Goal: Communication & Community: Answer question/provide support

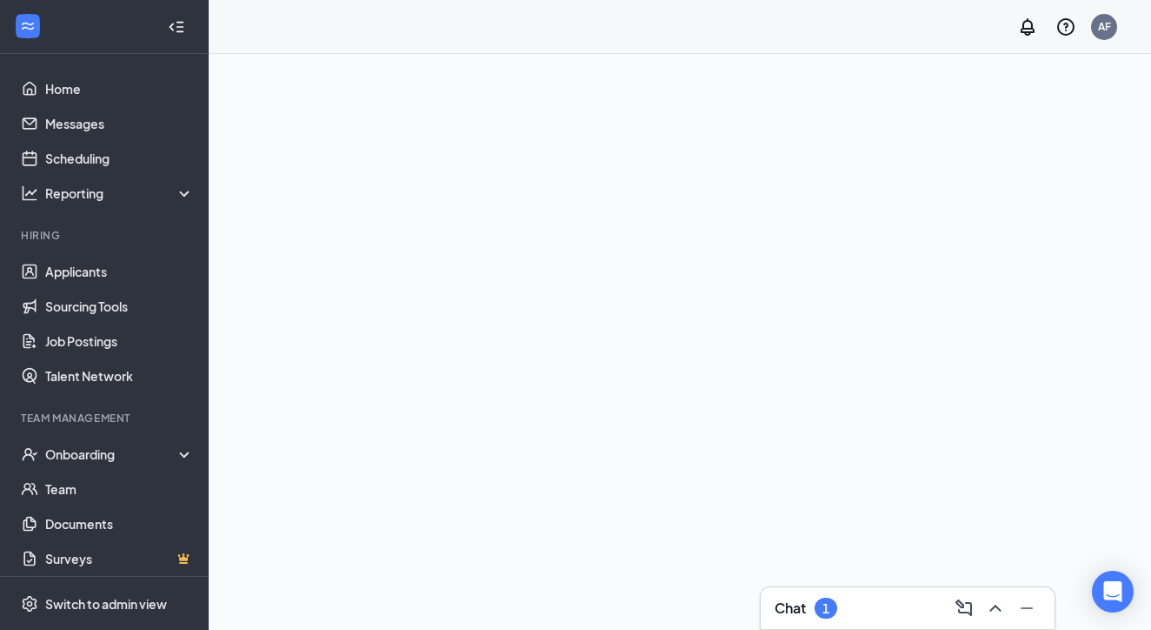
click at [790, 604] on h3 "Chat" at bounding box center [790, 607] width 31 height 19
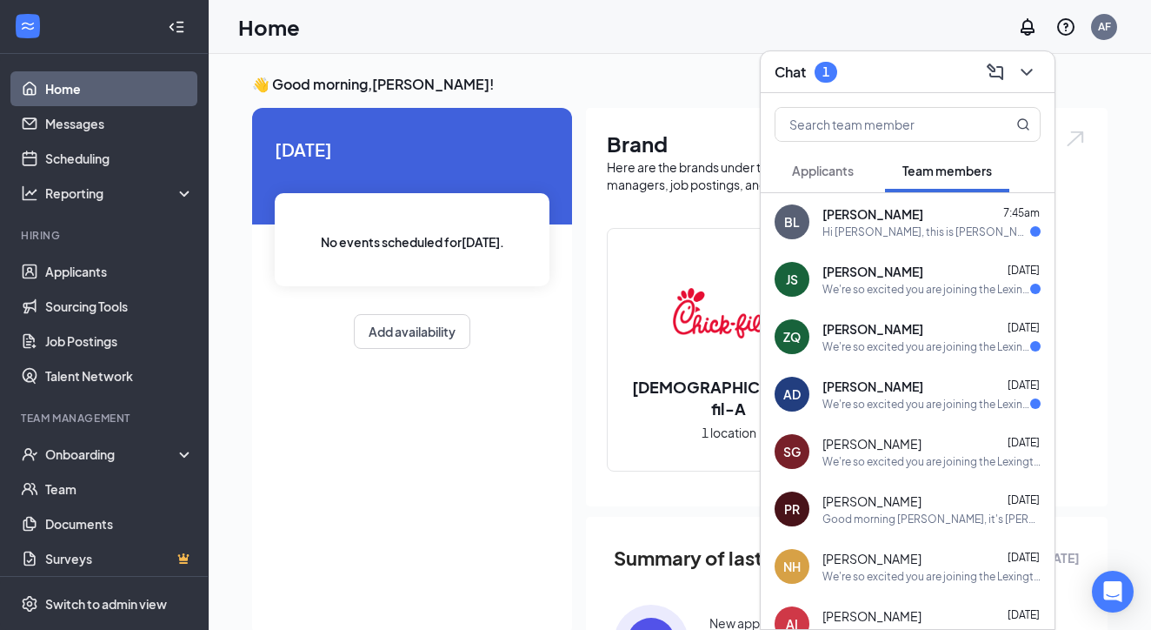
click at [908, 239] on div "[PERSON_NAME] 7:45am Hi [PERSON_NAME], this is [PERSON_NAME], [PERSON_NAME] and…" at bounding box center [908, 221] width 294 height 57
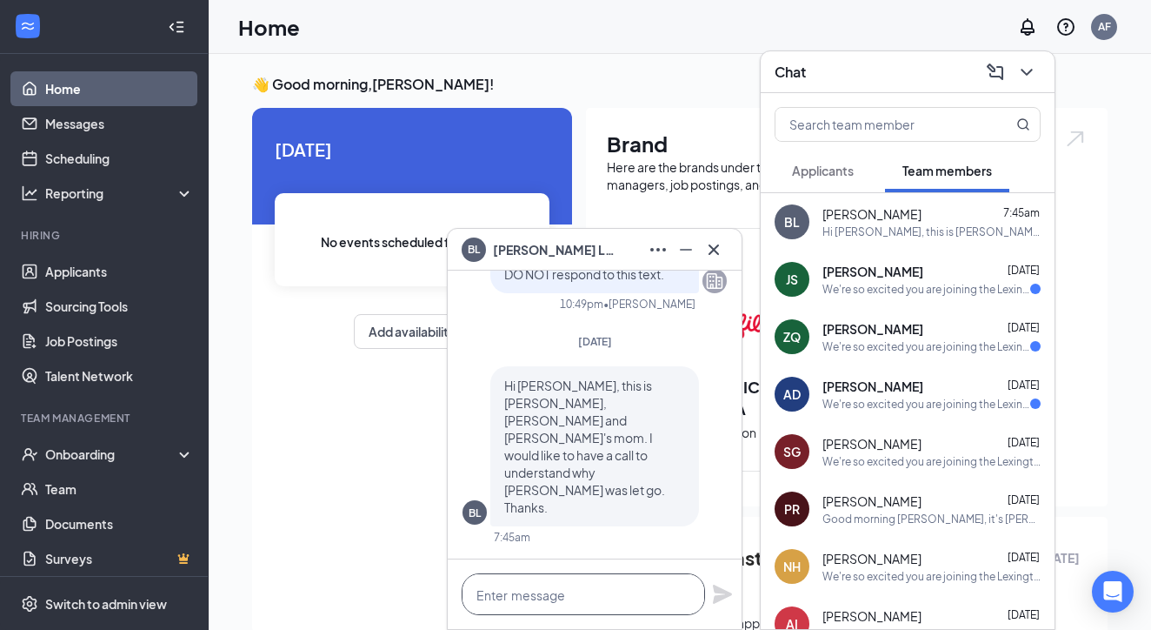
click at [543, 598] on textarea at bounding box center [583, 594] width 243 height 42
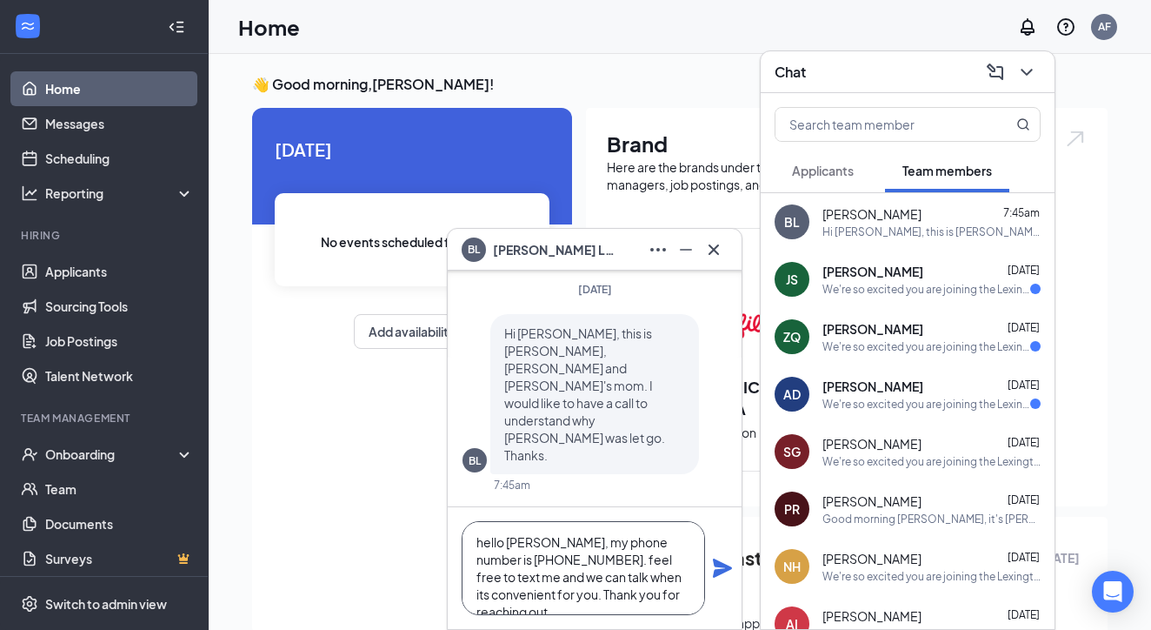
type textarea "hello [PERSON_NAME], my phone number is [PHONE_NUMBER]. feel free to text me an…"
click at [722, 568] on icon "Plane" at bounding box center [722, 567] width 21 height 21
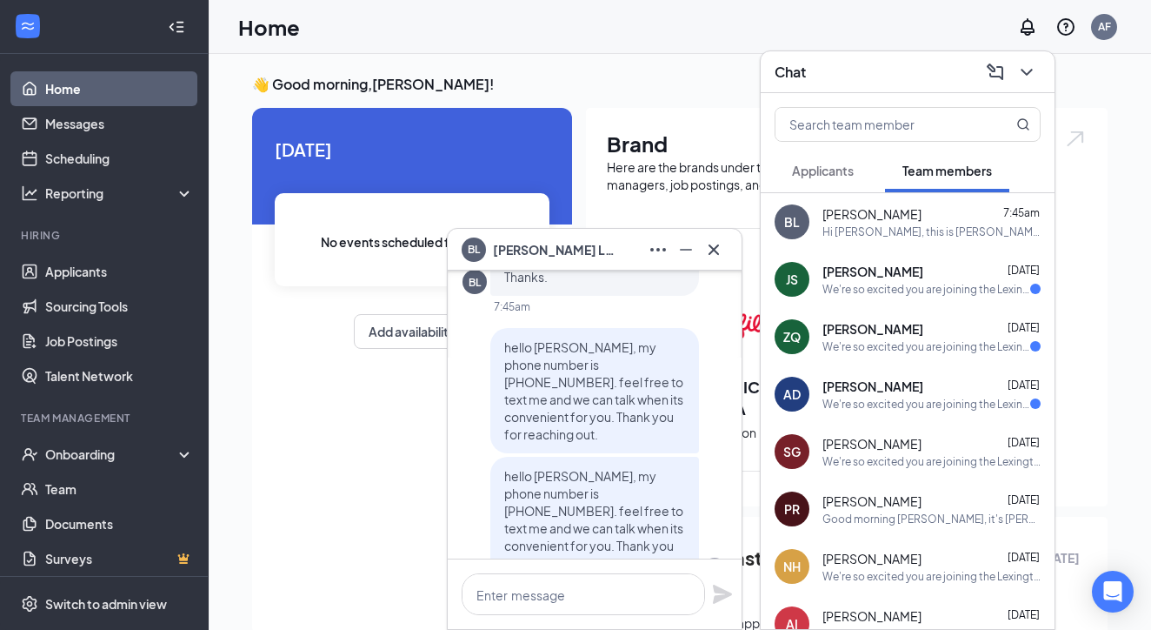
scroll to position [-134, 0]
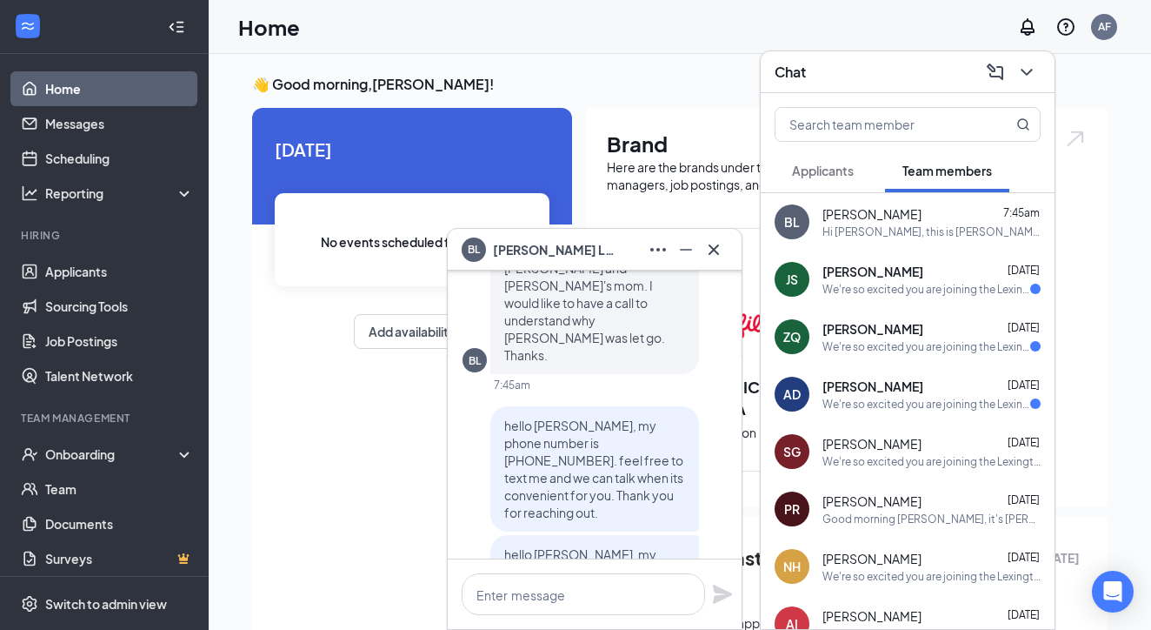
click at [371, 387] on div "[DATE] No events scheduled for [DATE] . Add availability" at bounding box center [412, 372] width 320 height 529
click at [86, 275] on link "Applicants" at bounding box center [119, 271] width 149 height 35
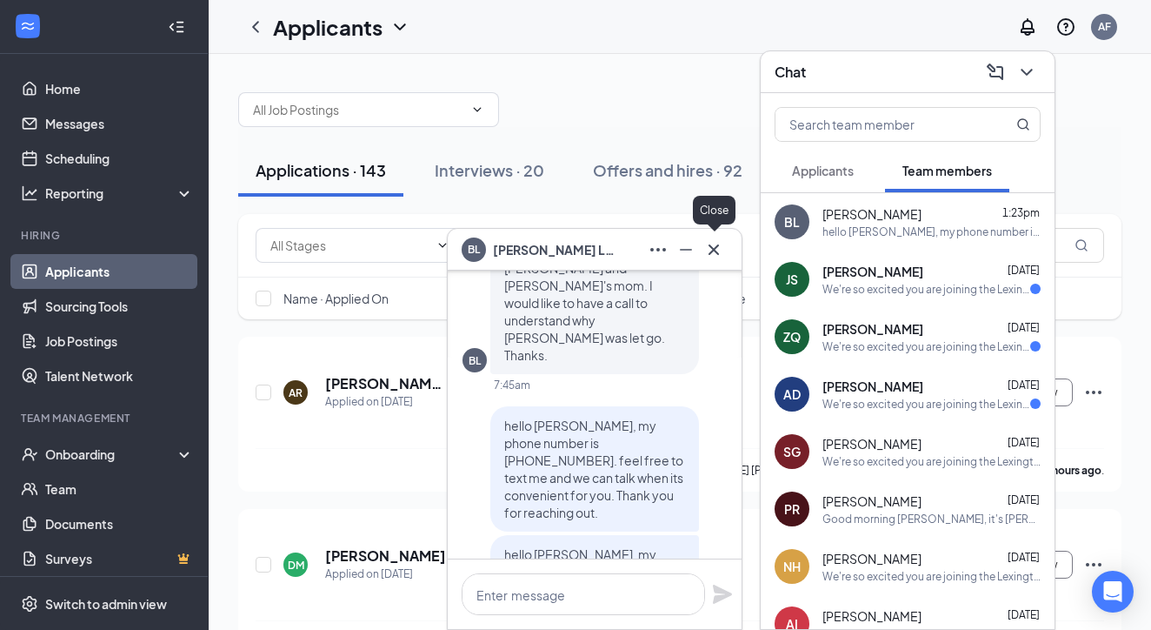
click at [721, 245] on icon "Cross" at bounding box center [713, 249] width 21 height 21
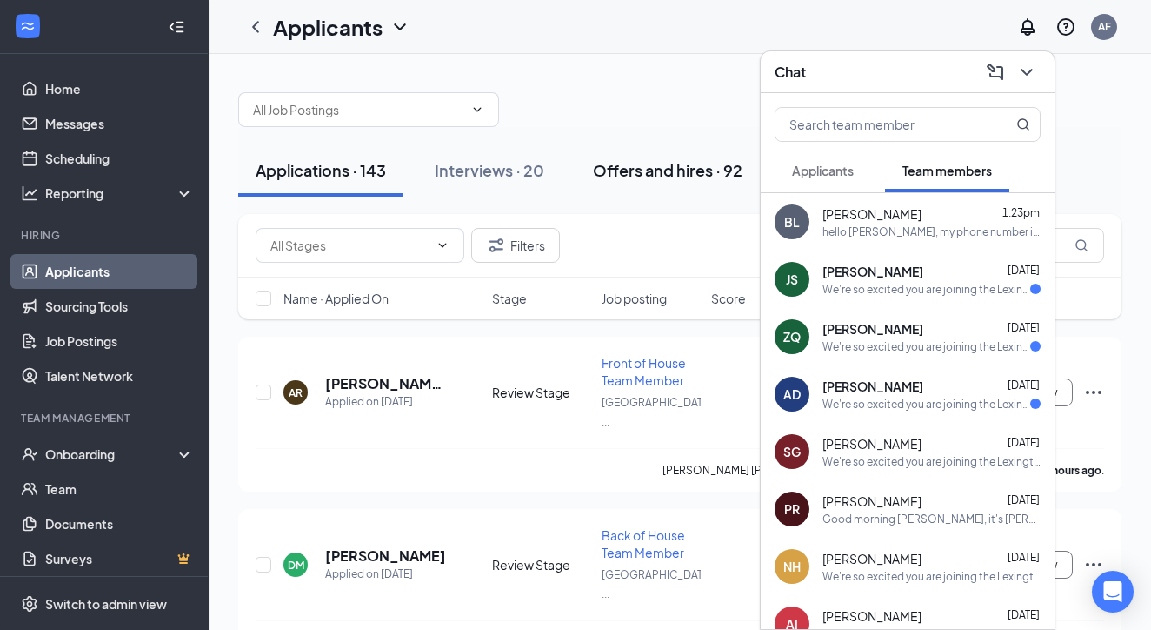
click at [678, 163] on div "Offers and hires · 92" at bounding box center [668, 170] width 150 height 22
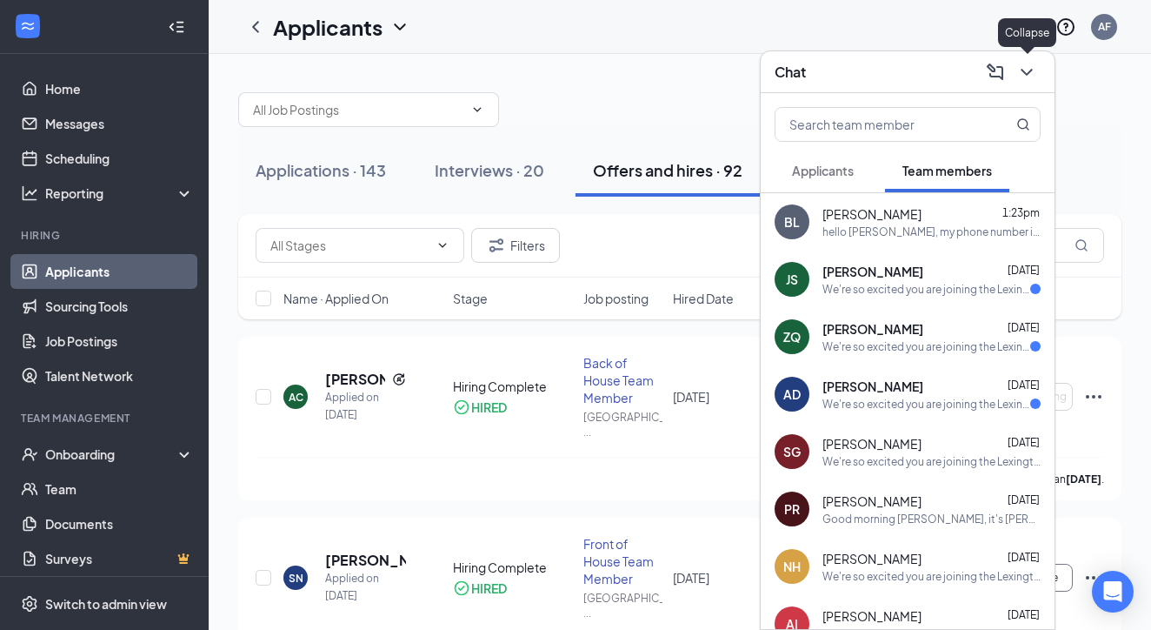
click at [1024, 68] on icon "ChevronDown" at bounding box center [1026, 72] width 21 height 21
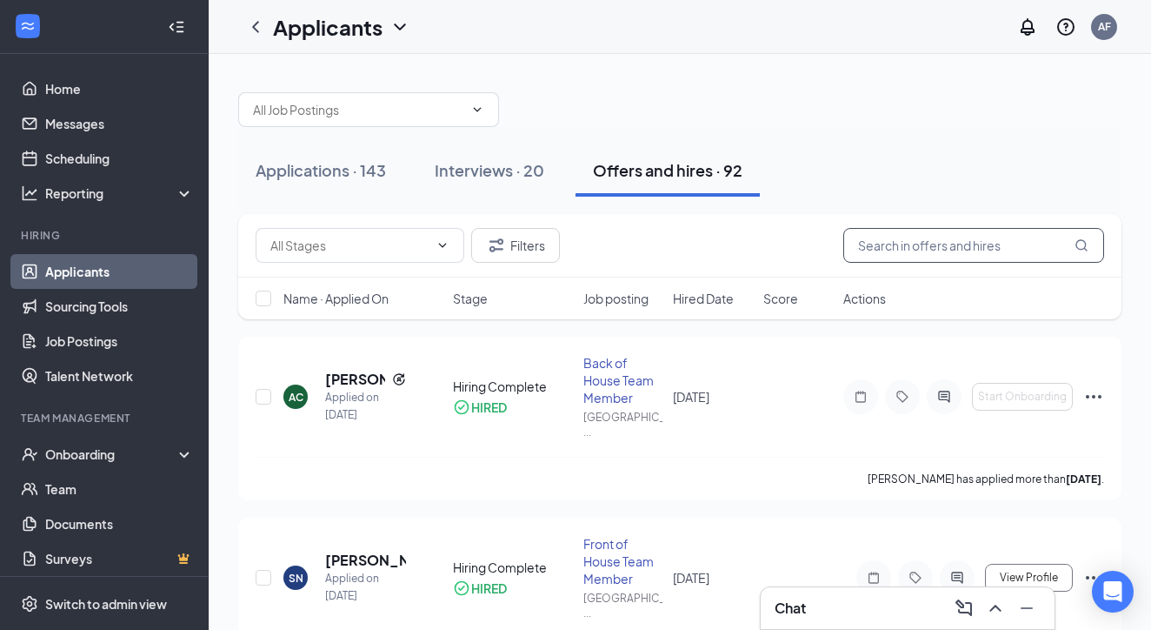
click at [907, 237] on input "text" at bounding box center [973, 245] width 261 height 35
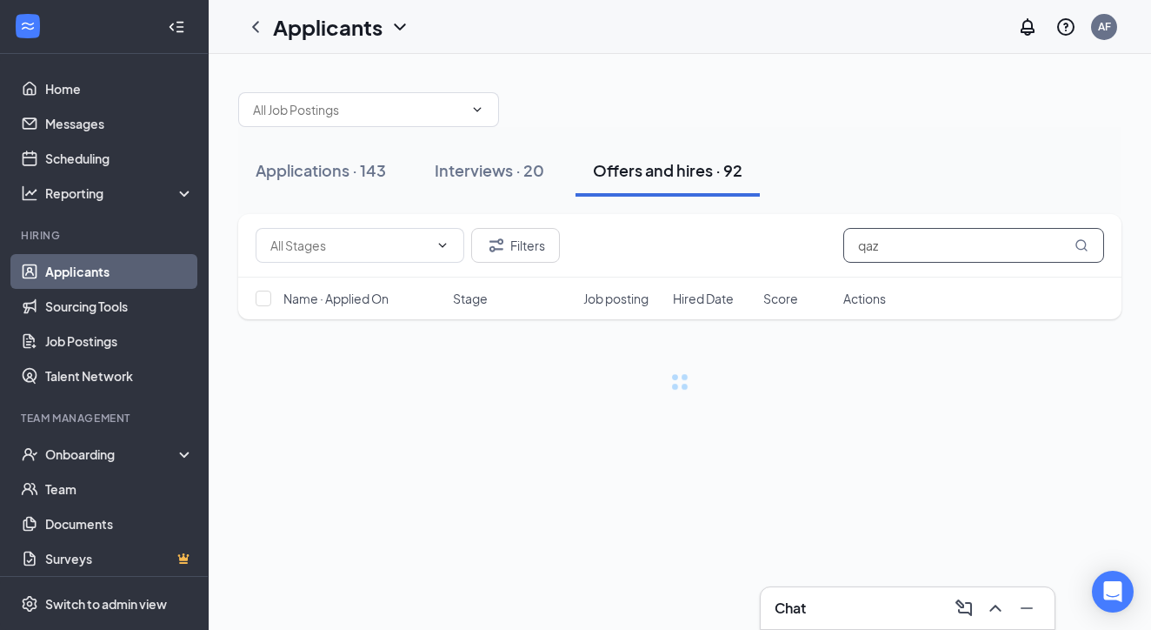
type input "qazi"
